Goal: Task Accomplishment & Management: Use online tool/utility

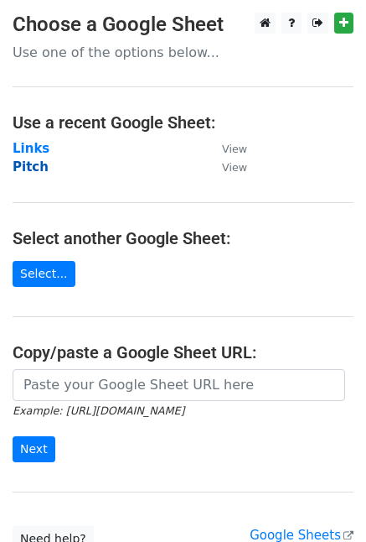
click at [30, 166] on strong "Pitch" at bounding box center [31, 166] width 36 height 15
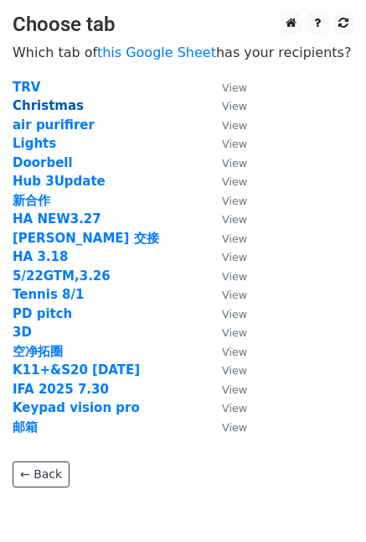
click at [18, 106] on strong "Christmas" at bounding box center [48, 105] width 71 height 15
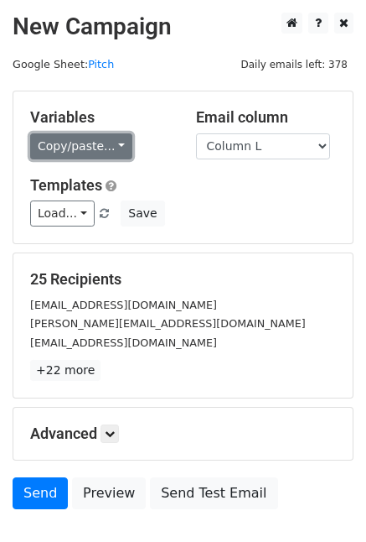
click at [120, 153] on link "Copy/paste..." at bounding box center [81, 146] width 102 height 26
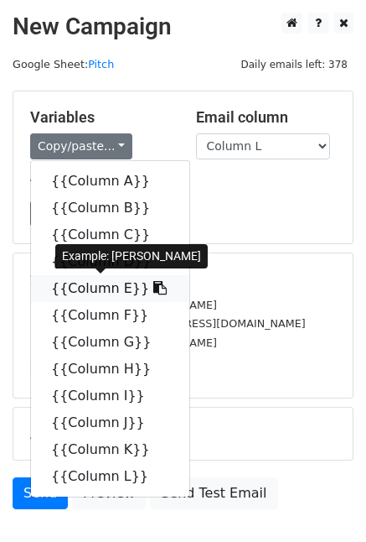
click at [153, 284] on icon at bounding box center [159, 287] width 13 height 13
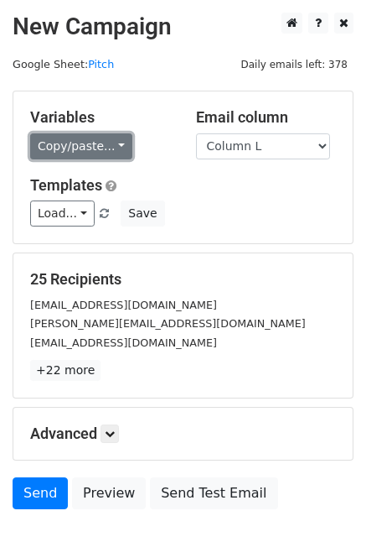
click at [125, 143] on link "Copy/paste..." at bounding box center [81, 146] width 102 height 26
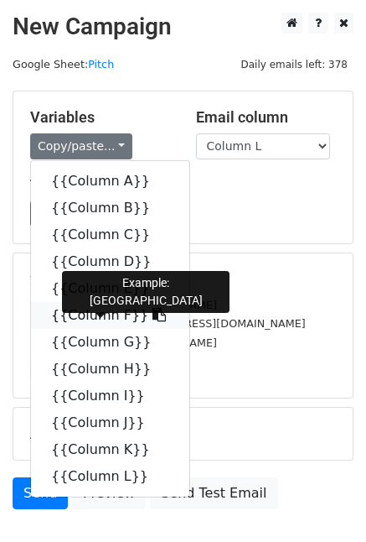
click at [153, 319] on icon at bounding box center [159, 314] width 13 height 13
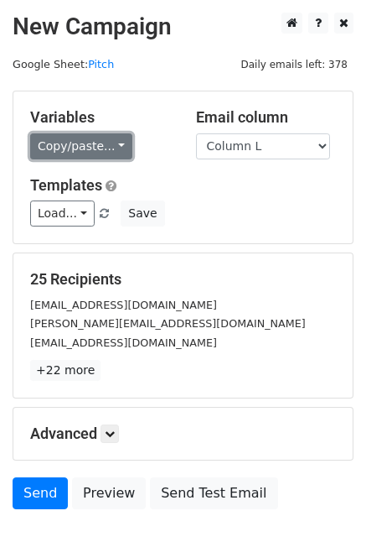
click at [117, 143] on link "Copy/paste..." at bounding box center [81, 146] width 102 height 26
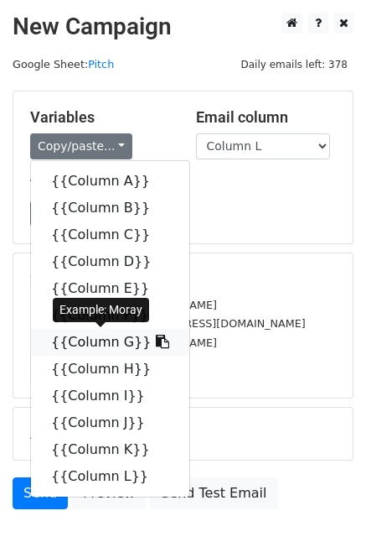
click at [156, 345] on icon at bounding box center [162, 341] width 13 height 13
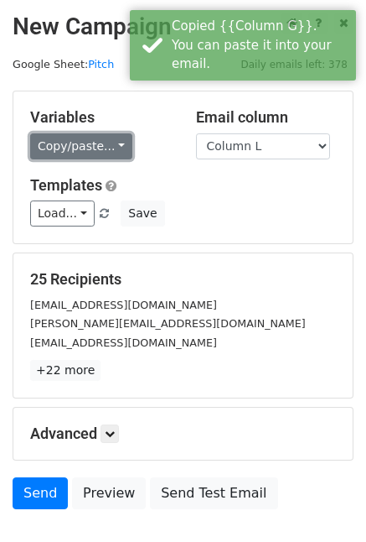
click at [111, 147] on link "Copy/paste..." at bounding box center [81, 146] width 102 height 26
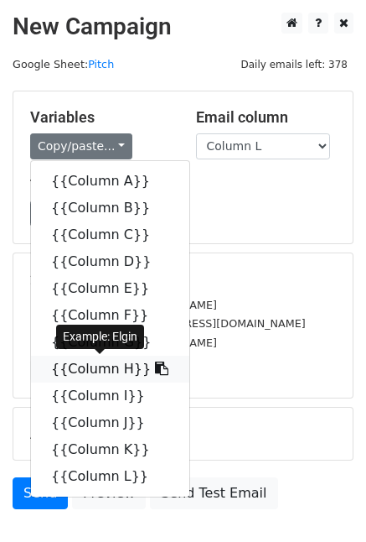
click at [155, 368] on icon at bounding box center [161, 367] width 13 height 13
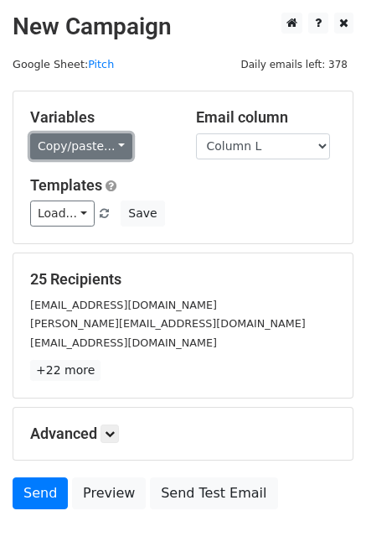
click at [112, 156] on link "Copy/paste..." at bounding box center [81, 146] width 102 height 26
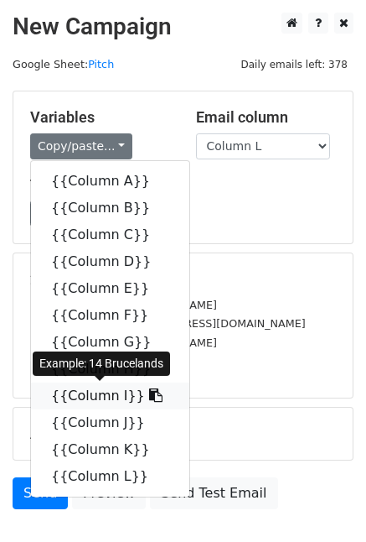
click at [149, 401] on icon at bounding box center [155, 394] width 13 height 13
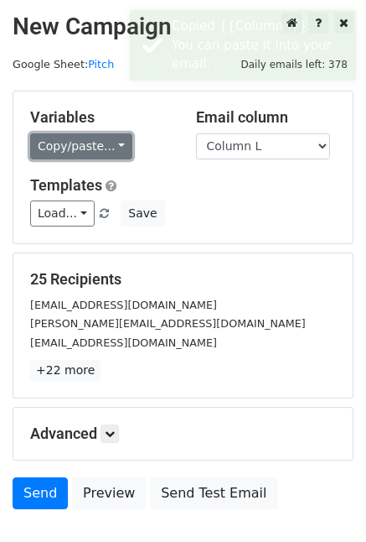
click at [118, 150] on link "Copy/paste..." at bounding box center [81, 146] width 102 height 26
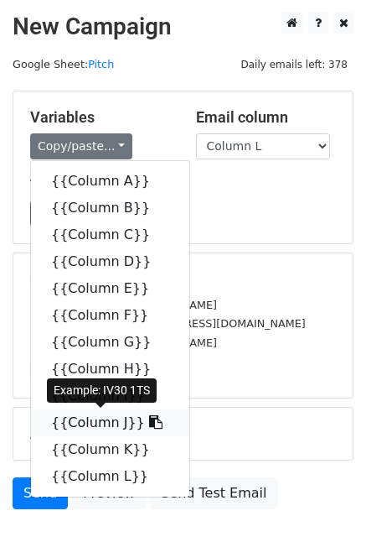
click at [149, 424] on icon at bounding box center [155, 421] width 13 height 13
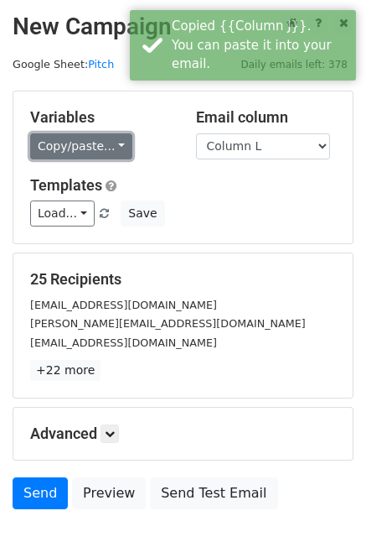
click at [113, 141] on link "Copy/paste..." at bounding box center [81, 146] width 102 height 26
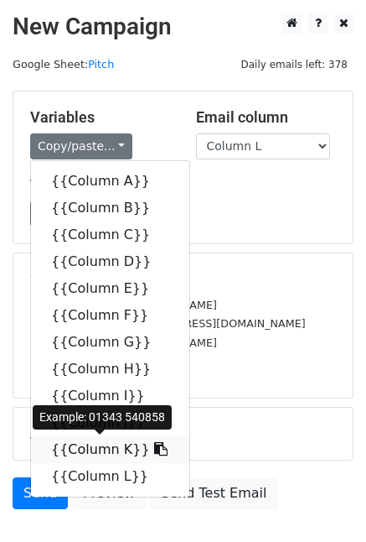
click at [154, 447] on icon at bounding box center [160, 448] width 13 height 13
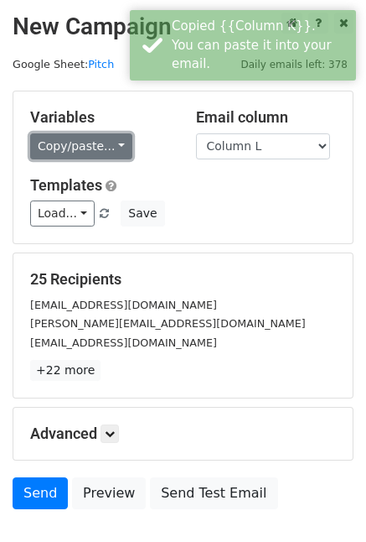
click at [115, 141] on link "Copy/paste..." at bounding box center [81, 146] width 102 height 26
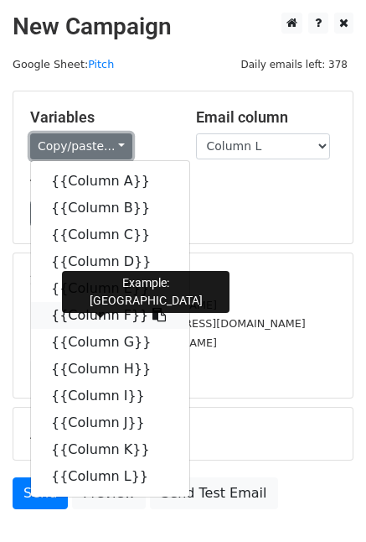
scroll to position [3, 0]
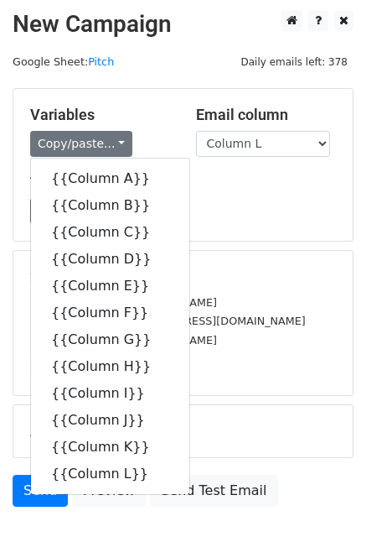
click at [329, 181] on h5 "Templates" at bounding box center [183, 183] width 306 height 18
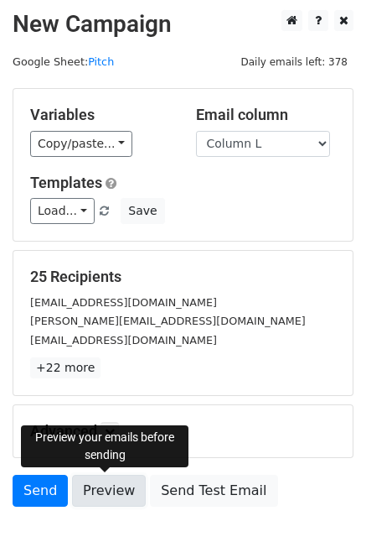
click at [94, 479] on link "Preview" at bounding box center [109, 491] width 74 height 32
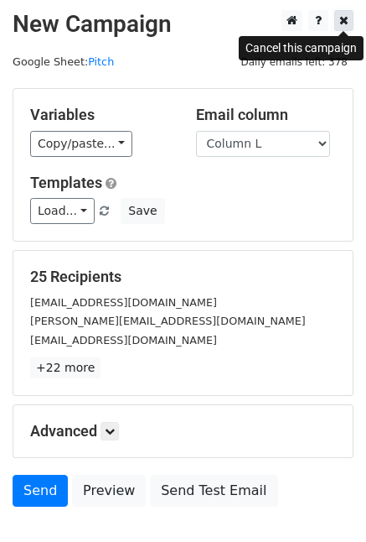
click at [344, 20] on icon at bounding box center [344, 20] width 9 height 12
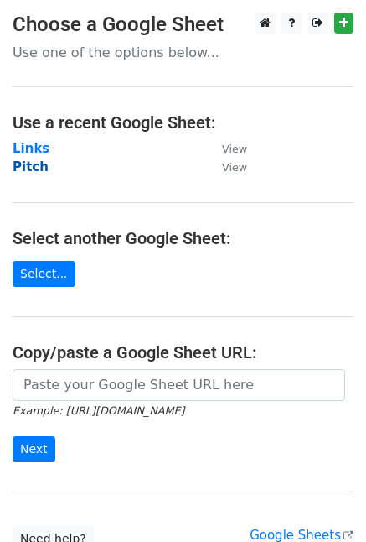
click at [26, 163] on strong "Pitch" at bounding box center [31, 166] width 36 height 15
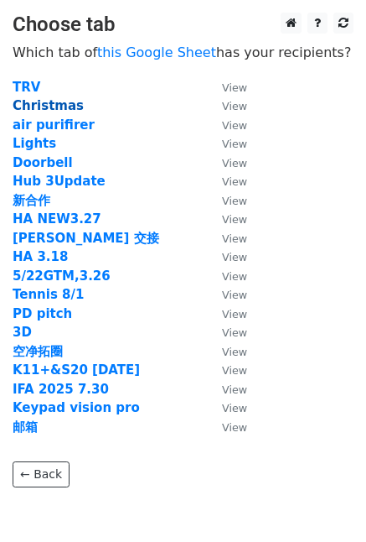
click at [68, 106] on strong "Christmas" at bounding box center [48, 105] width 71 height 15
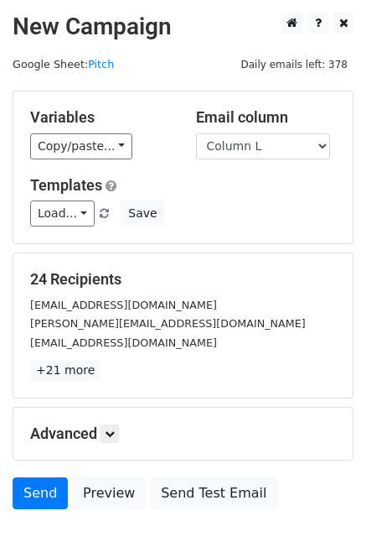
scroll to position [3, 0]
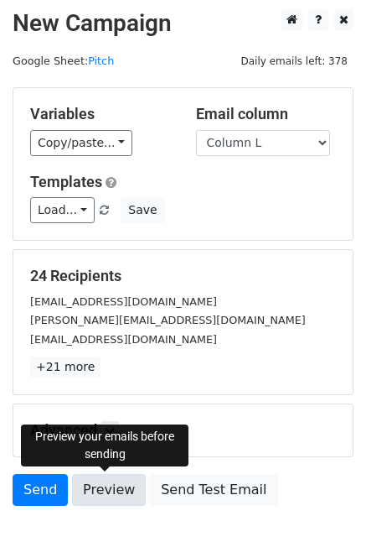
click at [102, 493] on link "Preview" at bounding box center [109, 490] width 74 height 32
click at [121, 489] on link "Preview" at bounding box center [109, 490] width 74 height 32
click at [104, 488] on link "Preview" at bounding box center [109, 490] width 74 height 32
click at [91, 496] on link "Preview" at bounding box center [109, 490] width 74 height 32
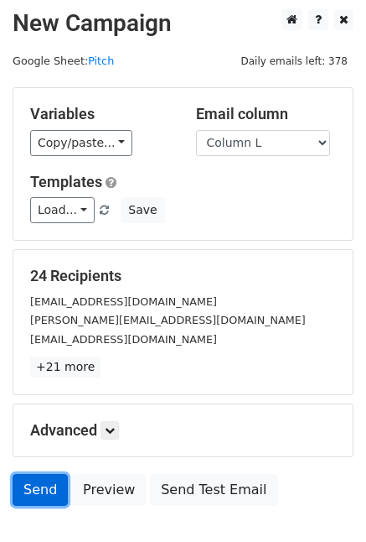
click at [39, 484] on link "Send" at bounding box center [40, 490] width 55 height 32
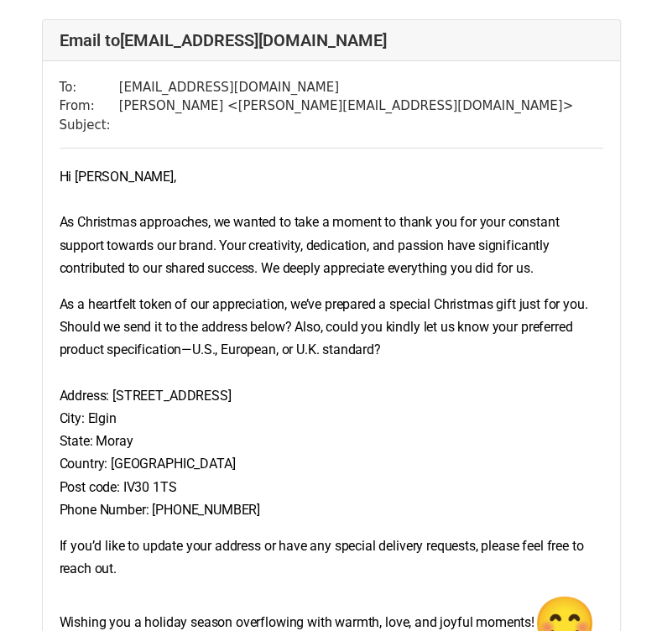
scroll to position [368, 0]
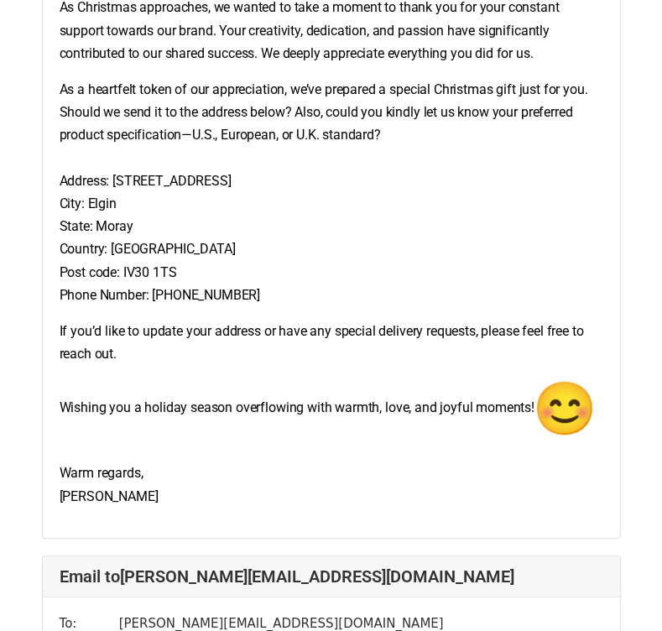
click at [444, 265] on section "As a heartfelt token of our appreciation, we’ve prepared a special Christmas gi…" at bounding box center [331, 192] width 543 height 228
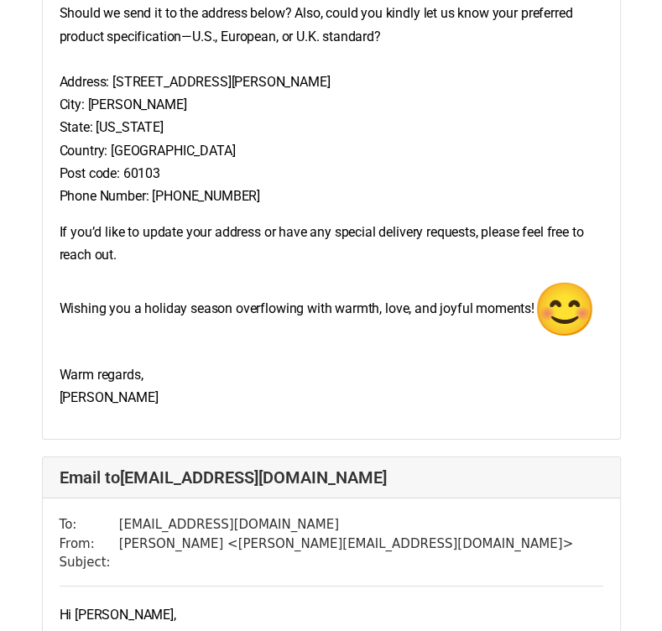
scroll to position [9518, 0]
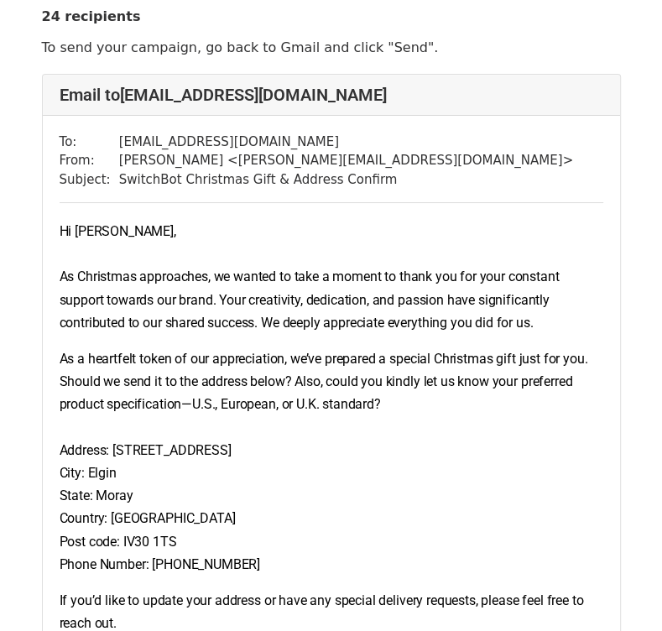
scroll to position [45, 0]
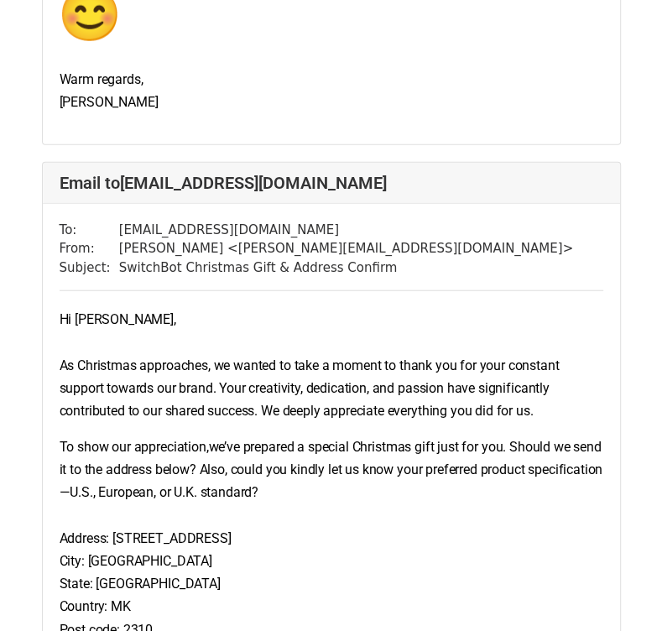
scroll to position [8749, 0]
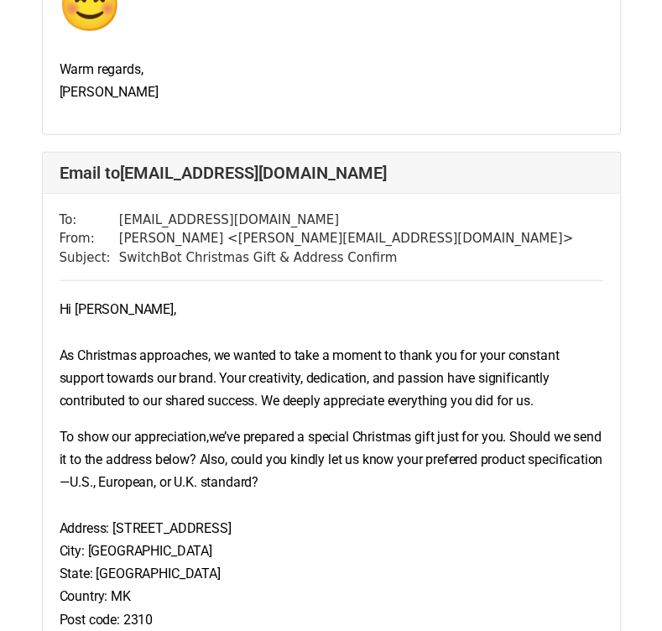
drag, startPoint x: 300, startPoint y: 314, endPoint x: 160, endPoint y: 375, distance: 152.8
click at [160, 375] on section "Hi Dino, As Christmas approaches, we wanted to take a moment to thank you for y…" at bounding box center [331, 355] width 543 height 114
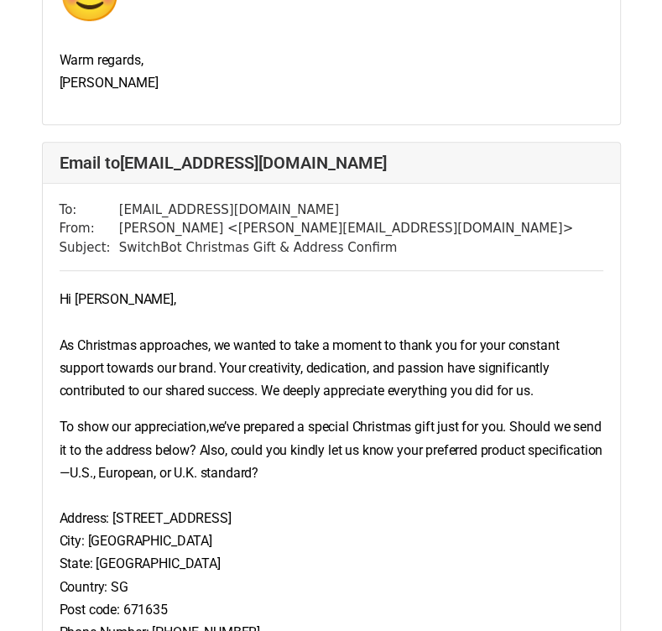
scroll to position [10463, 0]
